Goal: Information Seeking & Learning: Learn about a topic

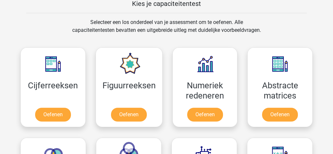
scroll to position [301, 0]
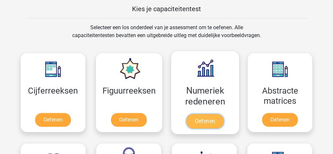
click at [208, 115] on link "Oefenen" at bounding box center [204, 121] width 37 height 14
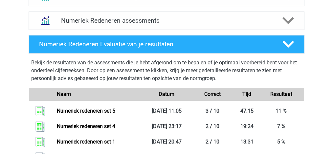
scroll to position [284, 0]
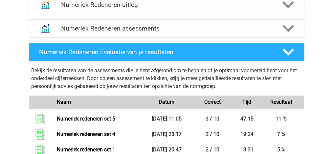
click at [275, 32] on div "Numeriek Redeneren assessments" at bounding box center [167, 28] width 276 height 18
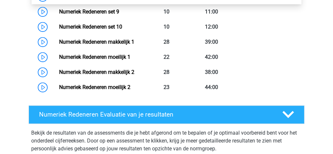
scroll to position [372, 0]
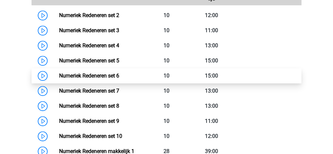
click at [59, 75] on link "Numeriek Redeneren set 6" at bounding box center [89, 76] width 60 height 6
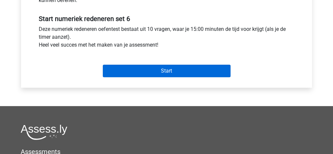
scroll to position [218, 0]
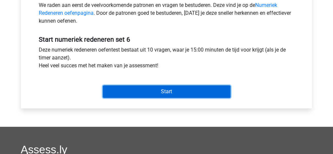
click at [163, 94] on input "Start" at bounding box center [167, 91] width 128 height 12
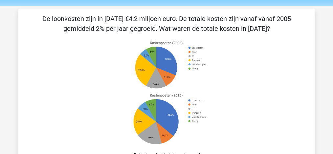
scroll to position [22, 0]
click at [98, 60] on icon at bounding box center [166, 93] width 264 height 108
click at [105, 68] on icon at bounding box center [166, 93] width 264 height 108
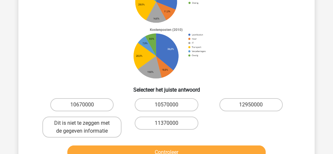
scroll to position [87, 0]
click at [262, 108] on label "12950000" at bounding box center [250, 104] width 63 height 13
click at [255, 108] on input "12950000" at bounding box center [253, 107] width 4 height 4
radio input "true"
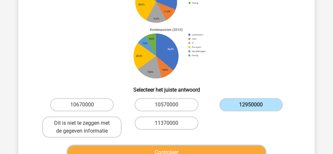
click at [218, 149] on button "Controleer" at bounding box center [166, 152] width 198 height 14
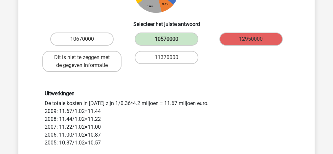
scroll to position [218, 0]
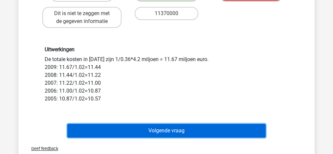
click at [161, 132] on button "Volgende vraag" at bounding box center [166, 131] width 198 height 14
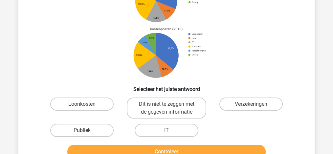
scroll to position [96, 0]
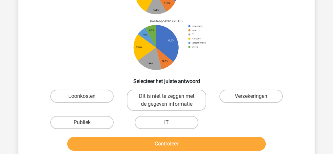
click at [172, 124] on label "IT" at bounding box center [166, 122] width 63 height 13
click at [171, 124] on input "IT" at bounding box center [168, 124] width 4 height 4
radio input "true"
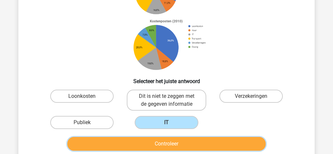
click at [177, 140] on button "Controleer" at bounding box center [166, 144] width 198 height 14
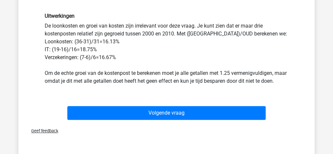
scroll to position [227, 0]
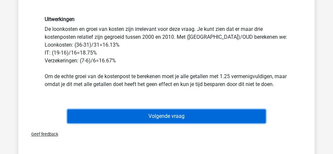
click at [129, 123] on button "Volgende vraag" at bounding box center [166, 116] width 198 height 14
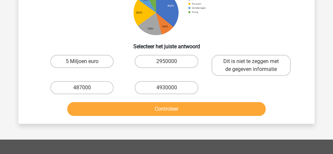
scroll to position [153, 0]
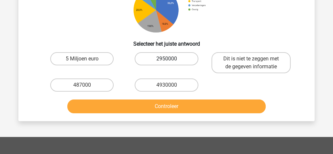
click at [163, 59] on label "2950000" at bounding box center [166, 58] width 63 height 13
click at [166, 59] on input "2950000" at bounding box center [168, 61] width 4 height 4
radio input "true"
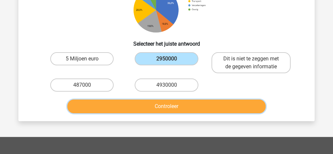
drag, startPoint x: 175, startPoint y: 99, endPoint x: 175, endPoint y: 103, distance: 3.9
click at [175, 99] on button "Controleer" at bounding box center [166, 106] width 198 height 14
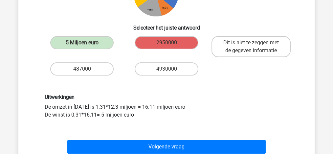
scroll to position [175, 0]
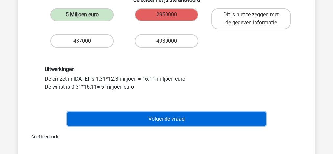
click at [226, 120] on button "Volgende vraag" at bounding box center [166, 119] width 198 height 14
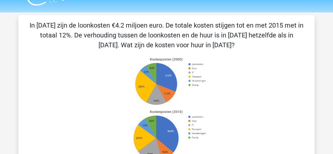
scroll to position [8, 0]
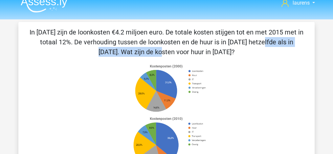
drag, startPoint x: 129, startPoint y: 44, endPoint x: 227, endPoint y: 44, distance: 97.8
click at [227, 44] on p "In [DATE] zijn de loonkosten €4.2 miljoen euro. De totale kosten stijgen tot en…" at bounding box center [166, 42] width 275 height 30
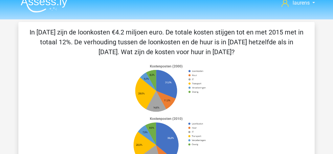
click at [222, 52] on p "In [DATE] zijn de loonkosten €4.2 miljoen euro. De totale kosten stijgen tot en…" at bounding box center [166, 42] width 275 height 30
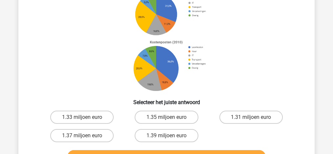
scroll to position [87, 0]
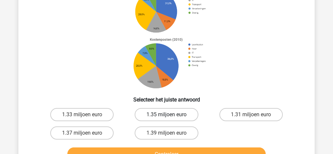
click at [154, 115] on label "1.35 miljoen euro" at bounding box center [166, 114] width 63 height 13
click at [166, 115] on input "1.35 miljoen euro" at bounding box center [168, 116] width 4 height 4
radio input "true"
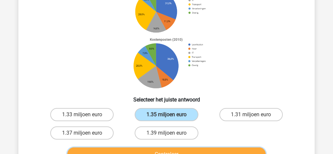
click at [157, 151] on button "Controleer" at bounding box center [166, 154] width 198 height 14
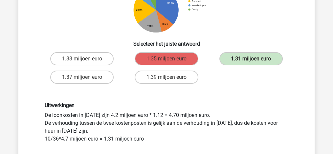
scroll to position [175, 0]
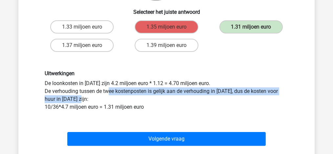
drag, startPoint x: 109, startPoint y: 88, endPoint x: 214, endPoint y: 101, distance: 106.2
click at [214, 101] on div "Uitwerkingen De loonkosten in 2015 zijn 4.2 miljoen euro * 1.12 = 4.70 miljoen …" at bounding box center [166, 90] width 253 height 40
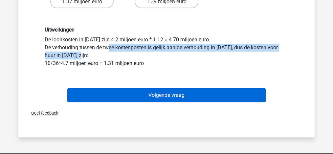
scroll to position [197, 0]
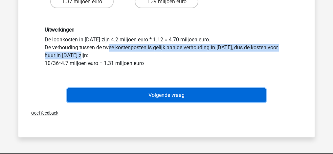
click at [147, 99] on button "Volgende vraag" at bounding box center [166, 95] width 198 height 14
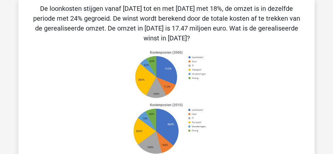
scroll to position [30, 0]
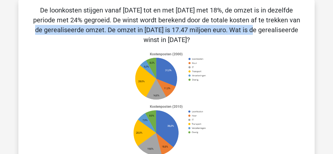
drag, startPoint x: 121, startPoint y: 26, endPoint x: 166, endPoint y: 25, distance: 45.0
click at [166, 25] on p "De loonkosten stijgen vanaf [DATE] tot en met [DATE] met 18%, de omzet is in de…" at bounding box center [166, 24] width 275 height 39
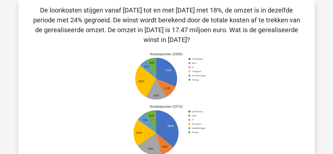
click at [189, 28] on p "De loonkosten stijgen vanaf [DATE] tot en met [DATE] met 18%, de omzet is in de…" at bounding box center [166, 24] width 275 height 39
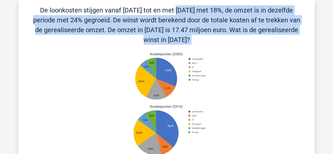
click at [189, 28] on p "De loonkosten stijgen vanaf [DATE] tot en met [DATE] met 18%, de omzet is in de…" at bounding box center [166, 24] width 275 height 39
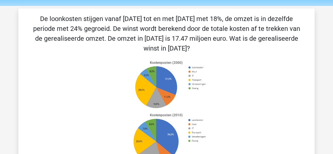
scroll to position [87, 0]
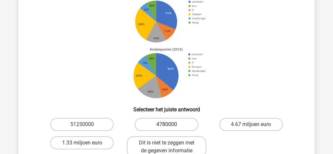
click at [147, 122] on label "4780000" at bounding box center [166, 124] width 63 height 13
click at [166, 124] on input "4780000" at bounding box center [168, 126] width 4 height 4
radio input "true"
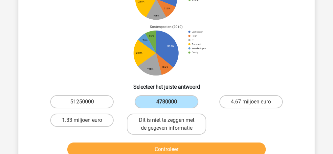
scroll to position [153, 0]
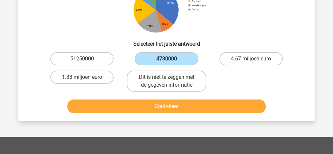
click at [204, 95] on div "Controleer" at bounding box center [166, 105] width 275 height 22
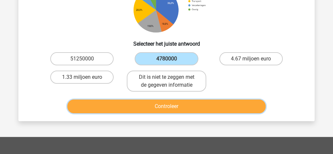
click at [204, 105] on button "Controleer" at bounding box center [166, 106] width 198 height 14
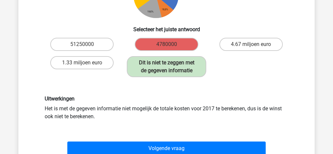
scroll to position [175, 0]
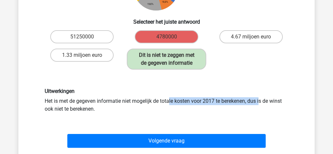
drag, startPoint x: 86, startPoint y: 99, endPoint x: 174, endPoint y: 103, distance: 88.0
click at [174, 103] on div "Uitwerkingen Het is met de gegeven informatie niet mogelijk de totale kosten vo…" at bounding box center [166, 100] width 253 height 25
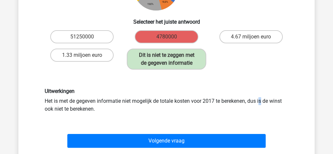
click at [174, 103] on div "Uitwerkingen Het is met de gegeven informatie niet mogelijk de totale kosten vo…" at bounding box center [166, 100] width 253 height 25
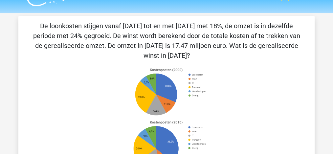
scroll to position [22, 0]
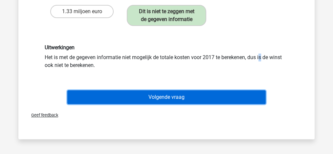
click at [185, 101] on button "Volgende vraag" at bounding box center [166, 97] width 198 height 14
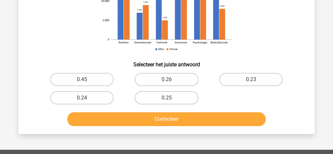
scroll to position [131, 0]
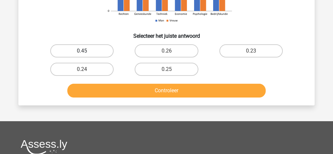
click at [98, 47] on label "0.45" at bounding box center [81, 50] width 63 height 13
click at [86, 51] on input "0.45" at bounding box center [84, 53] width 4 height 4
radio input "true"
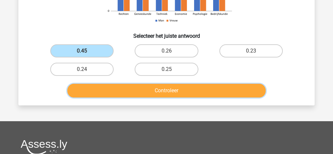
click at [158, 93] on button "Controleer" at bounding box center [166, 91] width 198 height 14
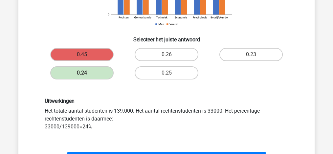
scroll to position [197, 0]
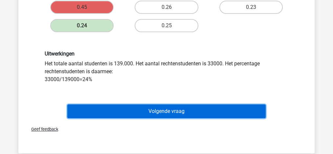
click at [168, 112] on button "Volgende vraag" at bounding box center [166, 111] width 198 height 14
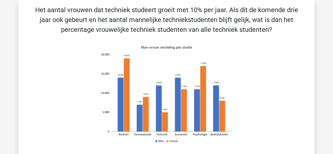
scroll to position [30, 0]
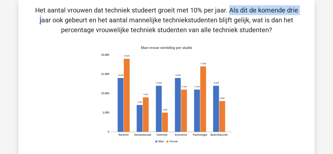
drag, startPoint x: 91, startPoint y: 12, endPoint x: 163, endPoint y: 12, distance: 72.5
click at [163, 12] on p "Het aantal vrouwen dat techniek studeert groeit met 10% per jaar. Als dit de ko…" at bounding box center [166, 20] width 275 height 30
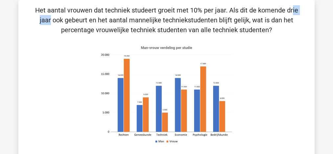
click at [163, 12] on p "Het aantal vrouwen dat techniek studeert groeit met 10% per jaar. Als dit de ko…" at bounding box center [166, 20] width 275 height 30
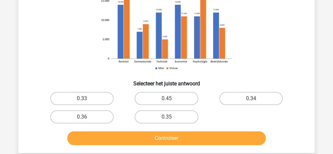
scroll to position [96, 0]
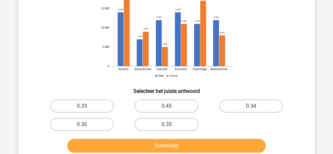
click at [236, 77] on icon at bounding box center [166, 28] width 142 height 108
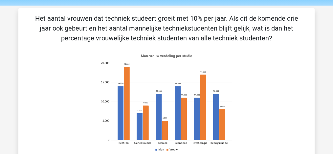
scroll to position [87, 0]
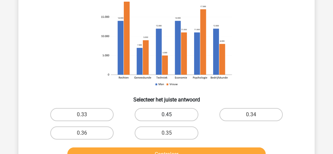
click at [167, 113] on label "0.45" at bounding box center [166, 114] width 63 height 13
click at [167, 114] on input "0.45" at bounding box center [168, 116] width 4 height 4
radio input "true"
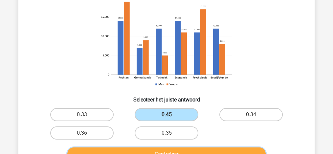
click at [185, 149] on button "Controleer" at bounding box center [166, 154] width 198 height 14
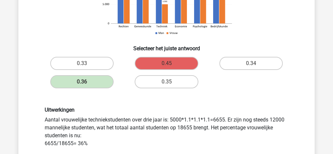
scroll to position [197, 0]
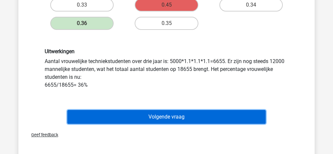
click at [158, 115] on button "Volgende vraag" at bounding box center [166, 117] width 198 height 14
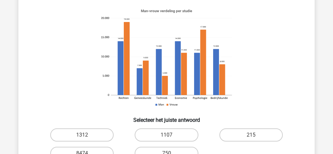
scroll to position [109, 0]
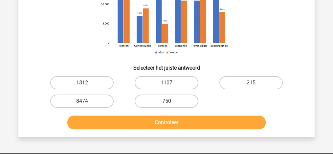
click at [85, 75] on div "1312" at bounding box center [82, 82] width 84 height 18
drag, startPoint x: 88, startPoint y: 80, endPoint x: 102, endPoint y: 90, distance: 17.1
click at [88, 81] on label "1312" at bounding box center [81, 82] width 63 height 13
click at [86, 83] on input "1312" at bounding box center [84, 85] width 4 height 4
radio input "true"
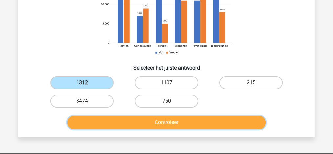
click at [154, 124] on button "Controleer" at bounding box center [166, 122] width 198 height 14
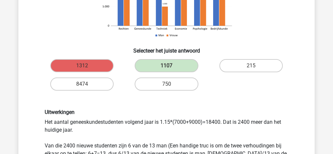
scroll to position [153, 0]
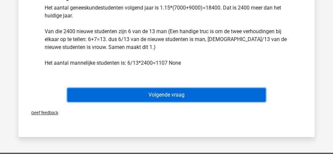
click at [166, 98] on button "Volgende vraag" at bounding box center [166, 95] width 198 height 14
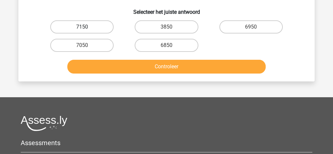
scroll to position [197, 0]
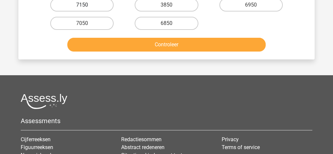
click at [94, 8] on label "7150" at bounding box center [81, 4] width 63 height 13
click at [86, 8] on input "7150" at bounding box center [84, 7] width 4 height 4
radio input "true"
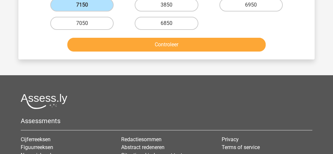
click at [151, 37] on div "Controleer" at bounding box center [166, 43] width 275 height 22
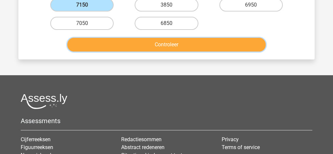
click at [152, 44] on button "Controleer" at bounding box center [166, 45] width 198 height 14
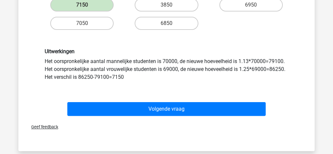
scroll to position [175, 0]
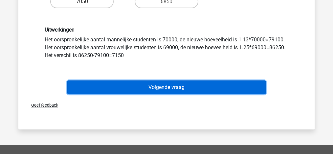
click at [164, 90] on button "Volgende vraag" at bounding box center [166, 87] width 198 height 14
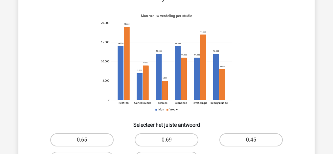
scroll to position [87, 0]
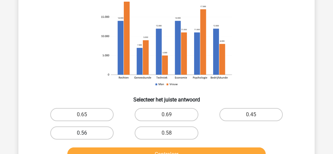
click at [97, 126] on label "0.56" at bounding box center [81, 132] width 63 height 13
click at [86, 133] on input "0.56" at bounding box center [84, 135] width 4 height 4
radio input "true"
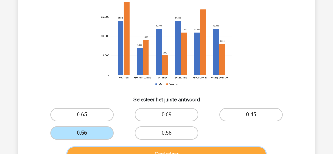
drag, startPoint x: 143, startPoint y: 139, endPoint x: 146, endPoint y: 144, distance: 5.9
click at [144, 147] on button "Controleer" at bounding box center [166, 154] width 198 height 14
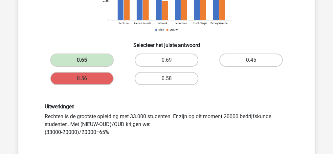
scroll to position [153, 0]
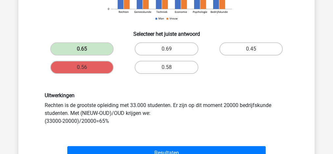
click at [167, 127] on div "Uitwerkingen Rechten is de grootste opleiding met 33.000 studenten. Er zijn op …" at bounding box center [166, 108] width 275 height 64
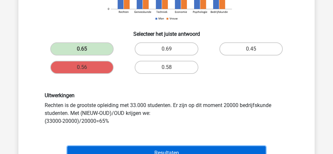
click at [164, 146] on button "Resultaten" at bounding box center [166, 153] width 198 height 14
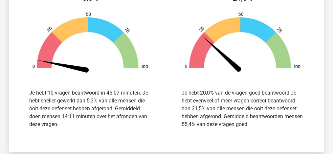
scroll to position [787, 0]
